Goal: Find specific page/section: Find specific page/section

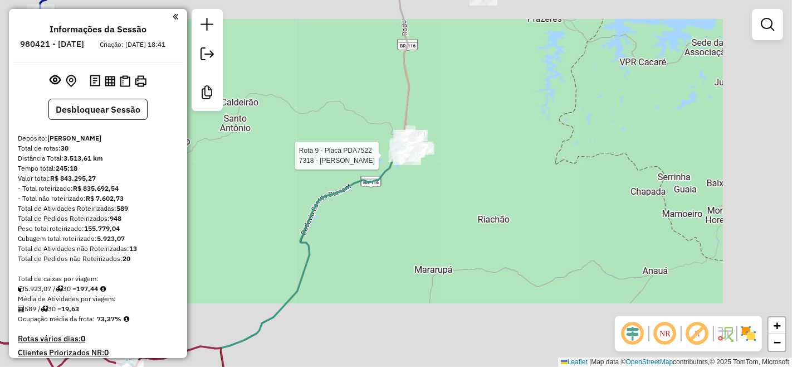
scroll to position [500, 0]
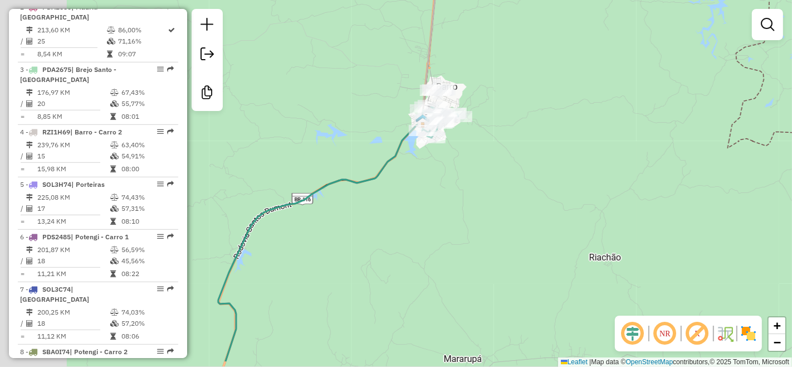
drag, startPoint x: 394, startPoint y: 231, endPoint x: 469, endPoint y: 192, distance: 84.2
click at [469, 192] on div "Janela de atendimento Grade de atendimento Capacidade Transportadoras Veículos …" at bounding box center [396, 183] width 792 height 367
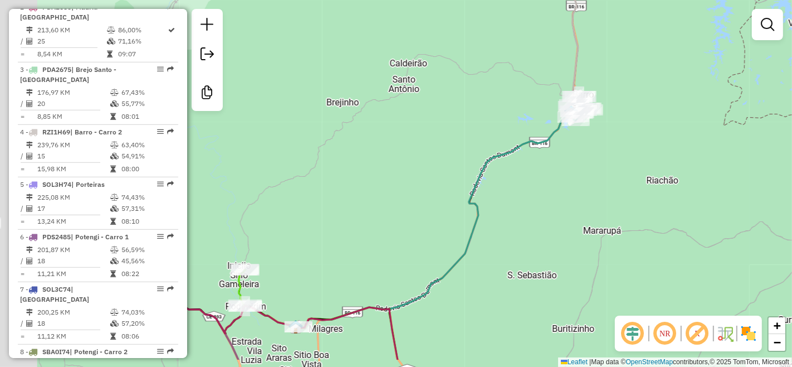
drag, startPoint x: 435, startPoint y: 266, endPoint x: 562, endPoint y: 221, distance: 134.3
click at [562, 221] on div "Janela de atendimento Grade de atendimento Capacidade Transportadoras Veículos …" at bounding box center [396, 183] width 792 height 367
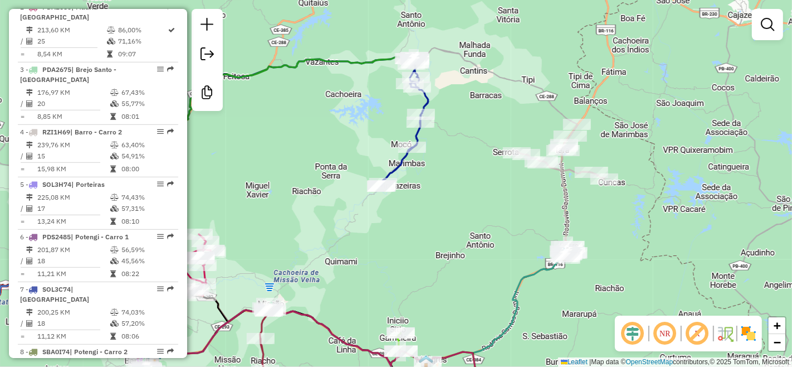
drag, startPoint x: 475, startPoint y: 110, endPoint x: 473, endPoint y: 198, distance: 88.1
click at [473, 198] on div "Janela de atendimento Grade de atendimento Capacidade Transportadoras Veículos …" at bounding box center [396, 183] width 792 height 367
